Goal: Task Accomplishment & Management: Manage account settings

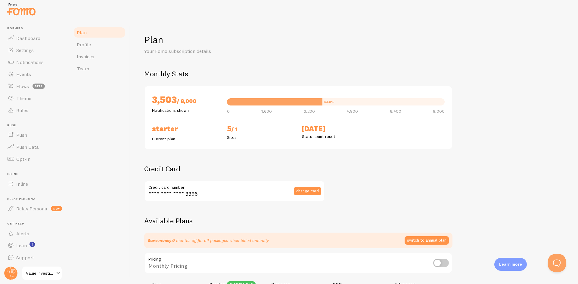
click at [55, 278] on link "Value Investing Academy" at bounding box center [42, 273] width 41 height 14
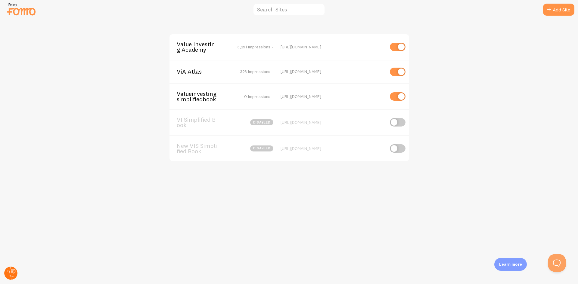
click at [6, 269] on icon at bounding box center [11, 273] width 14 height 14
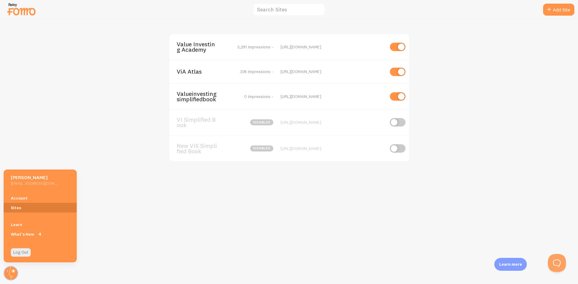
click at [27, 206] on link "Sites" at bounding box center [40, 208] width 73 height 10
click at [32, 200] on link "Account" at bounding box center [40, 198] width 73 height 10
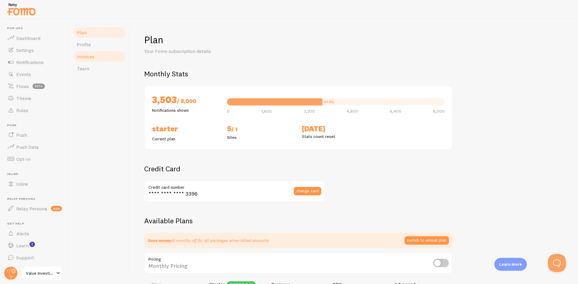
click at [92, 57] on span "Invoices" at bounding box center [85, 57] width 17 height 6
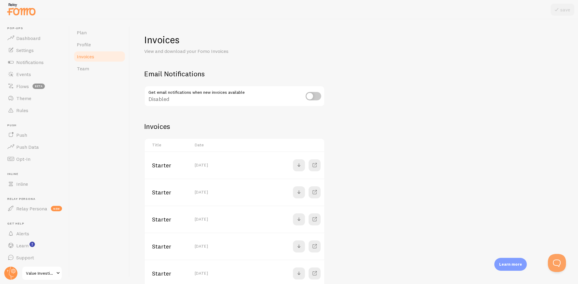
click at [86, 32] on span "Plan" at bounding box center [82, 32] width 10 height 6
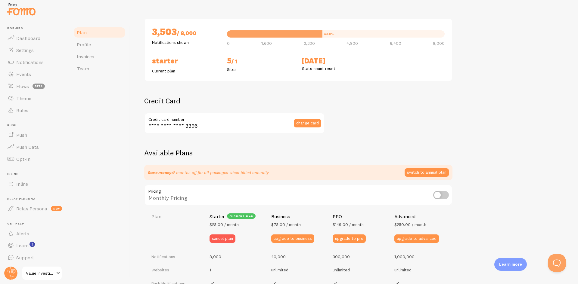
scroll to position [120, 0]
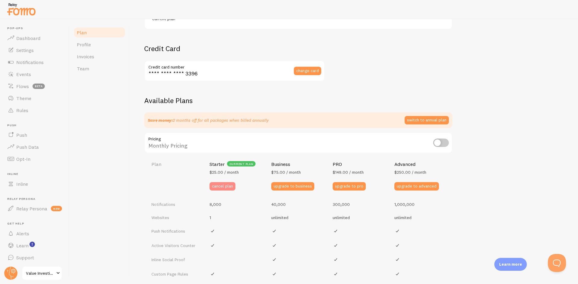
click at [229, 186] on button "cancel plan" at bounding box center [222, 186] width 26 height 8
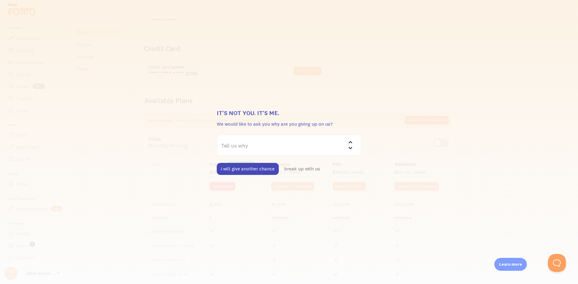
click at [231, 152] on label "Tell us why" at bounding box center [289, 145] width 144 height 21
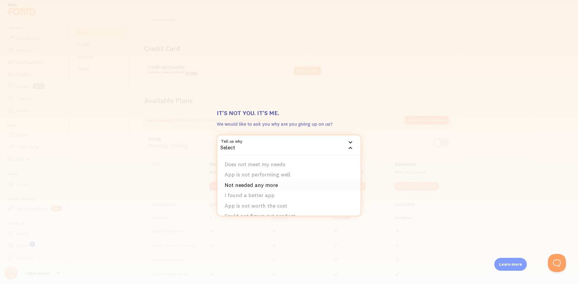
click at [275, 186] on li "Not needed any more" at bounding box center [288, 185] width 143 height 11
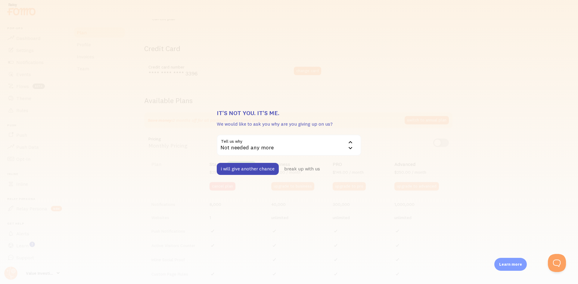
click at [262, 143] on div "Not needed any more" at bounding box center [289, 145] width 144 height 21
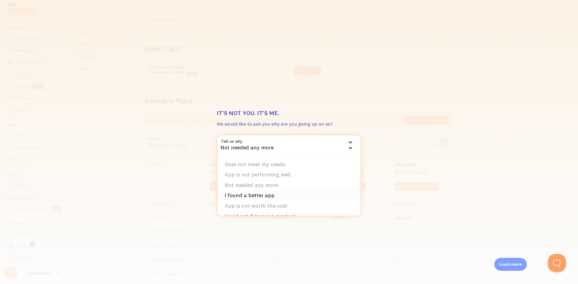
click at [259, 197] on li "I found a better app" at bounding box center [288, 195] width 143 height 11
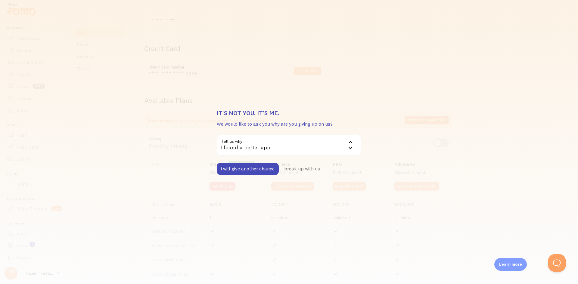
click at [175, 173] on div "It's not you. It's me. We would like to ask you why are you giving up on us? Te…" at bounding box center [289, 142] width 578 height 284
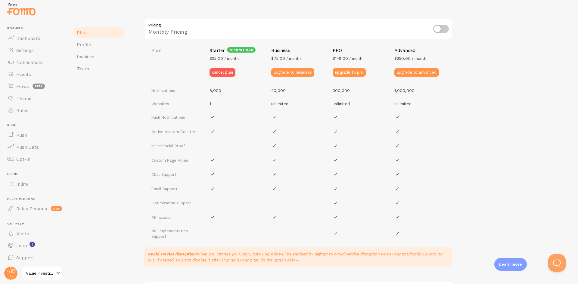
scroll to position [289, 0]
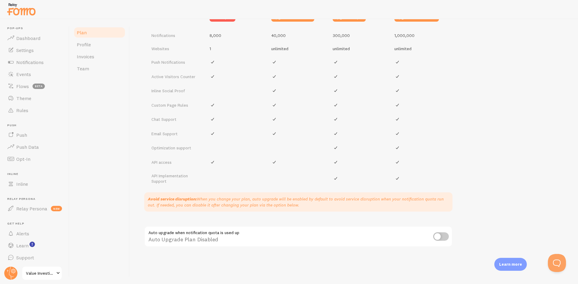
click at [247, 200] on p "Avoid service disruption: When you change your plan, auto upgrade will be enabl…" at bounding box center [298, 202] width 301 height 12
click at [560, 264] on button "Open Beacon popover" at bounding box center [555, 262] width 18 height 18
click at [559, 264] on button "Open Beacon popover" at bounding box center [555, 262] width 18 height 18
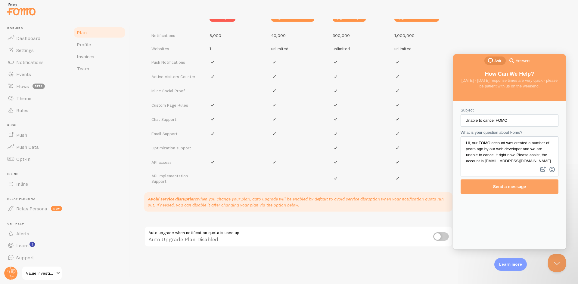
scroll to position [0, 0]
drag, startPoint x: 524, startPoint y: 119, endPoint x: 402, endPoint y: 119, distance: 122.1
click at [453, 119] on html "chat-square Ask search-medium Answers How Can We Help? [DATE] - [DATE] response…" at bounding box center [509, 152] width 113 height 196
drag, startPoint x: 538, startPoint y: 161, endPoint x: 378, endPoint y: 101, distance: 170.5
click at [453, 101] on html "chat-square Ask search-medium Answers How Can We Help? [DATE] - [DATE] response…" at bounding box center [509, 152] width 113 height 196
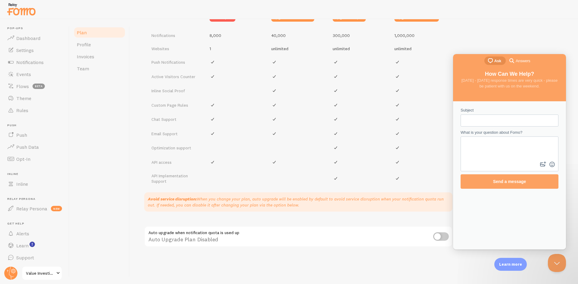
click at [436, 168] on td at bounding box center [422, 162] width 62 height 14
click at [560, 259] on button "Close Beacon popover" at bounding box center [555, 262] width 18 height 18
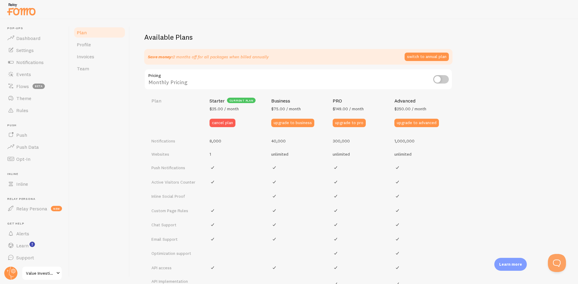
scroll to position [169, 0]
